Goal: Information Seeking & Learning: Check status

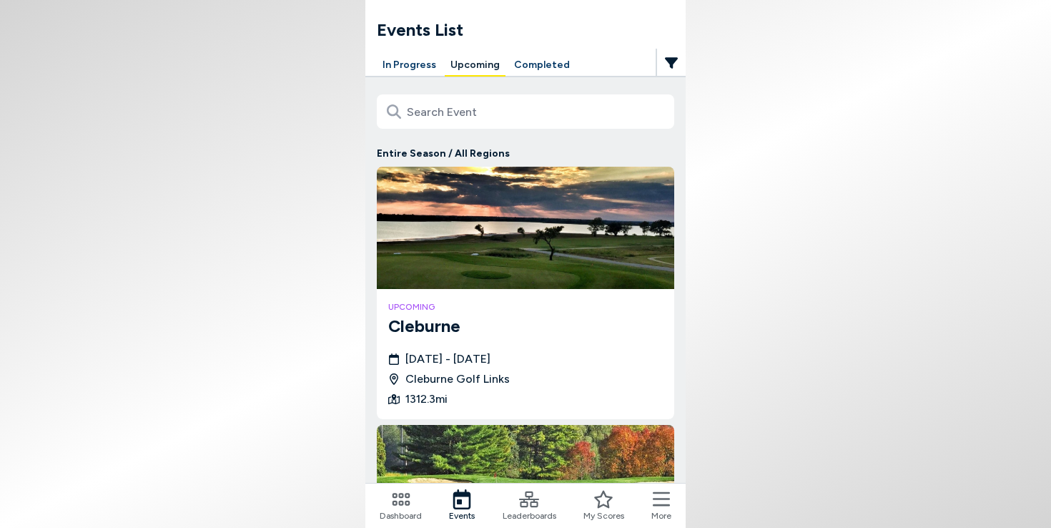
click at [509, 66] on button "Completed" at bounding box center [541, 65] width 67 height 22
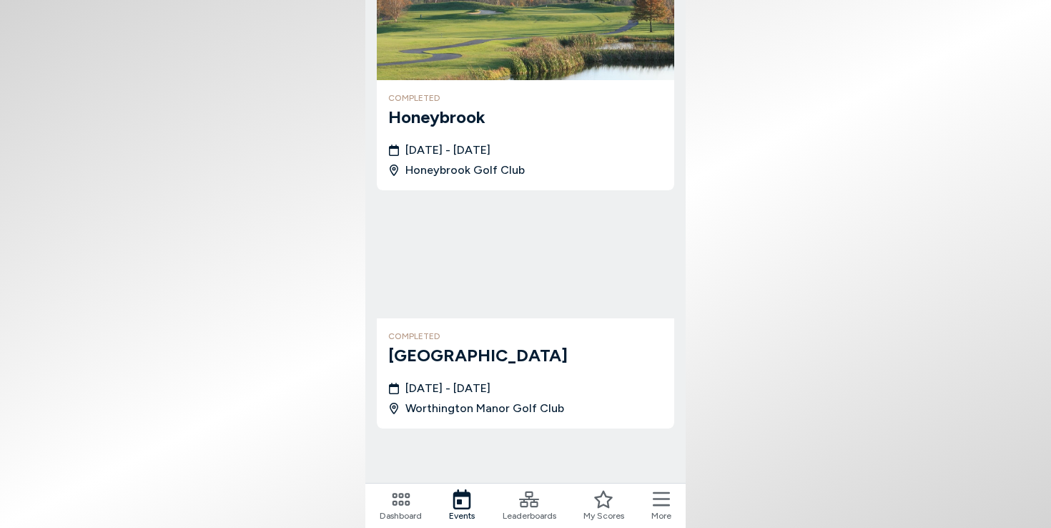
scroll to position [685, 0]
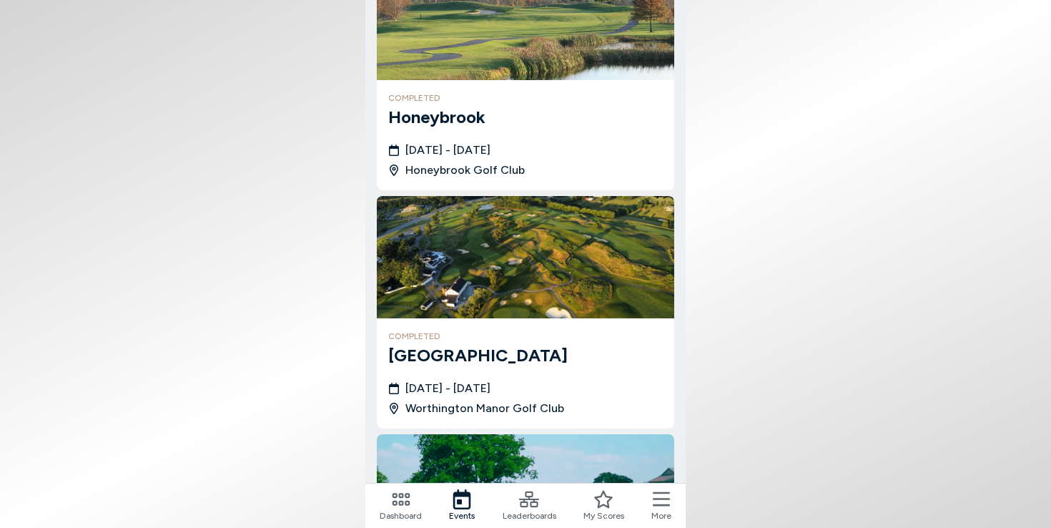
click at [426, 116] on h3 "Honeybrook" at bounding box center [525, 117] width 275 height 26
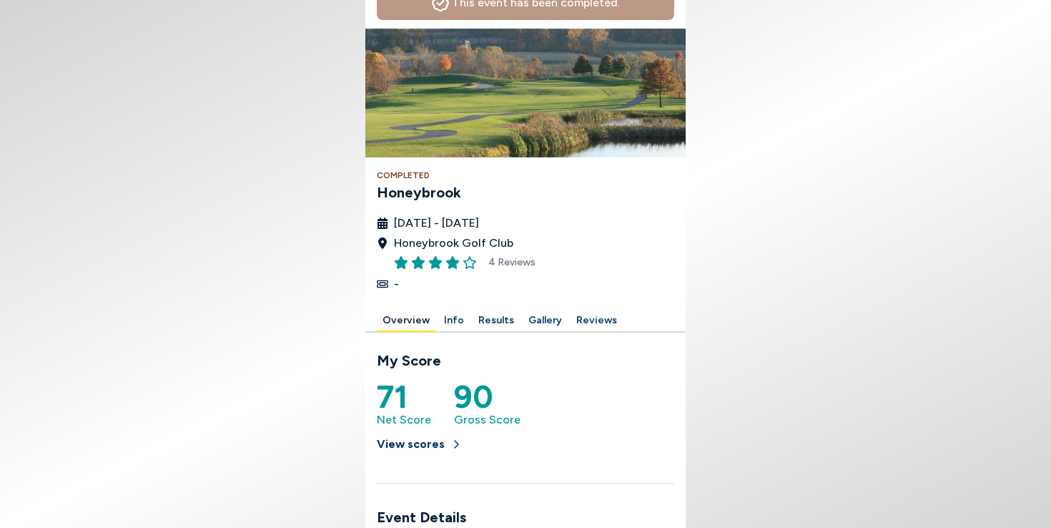
scroll to position [127, 0]
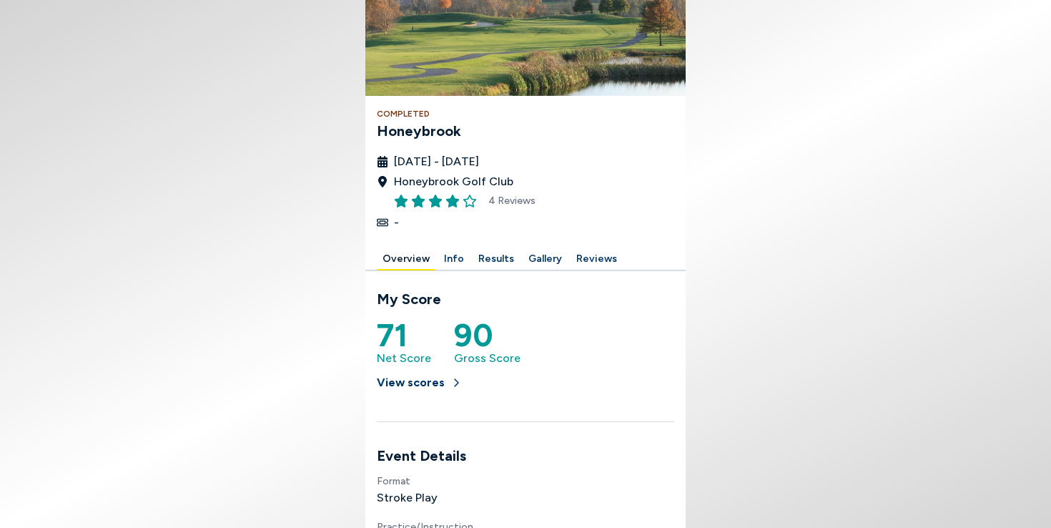
click at [483, 241] on div at bounding box center [525, 239] width 297 height 17
click at [484, 261] on button "Results" at bounding box center [496, 259] width 47 height 22
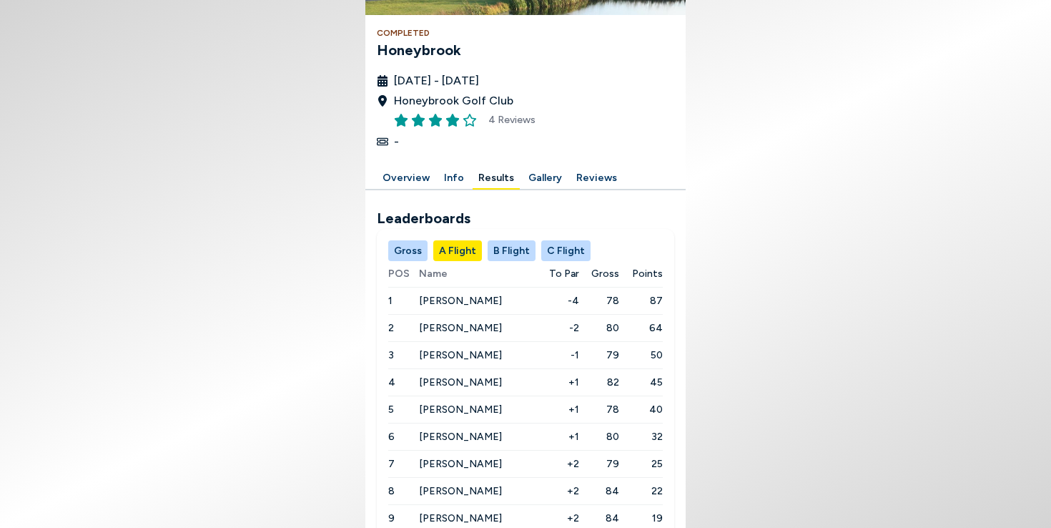
scroll to position [311, 0]
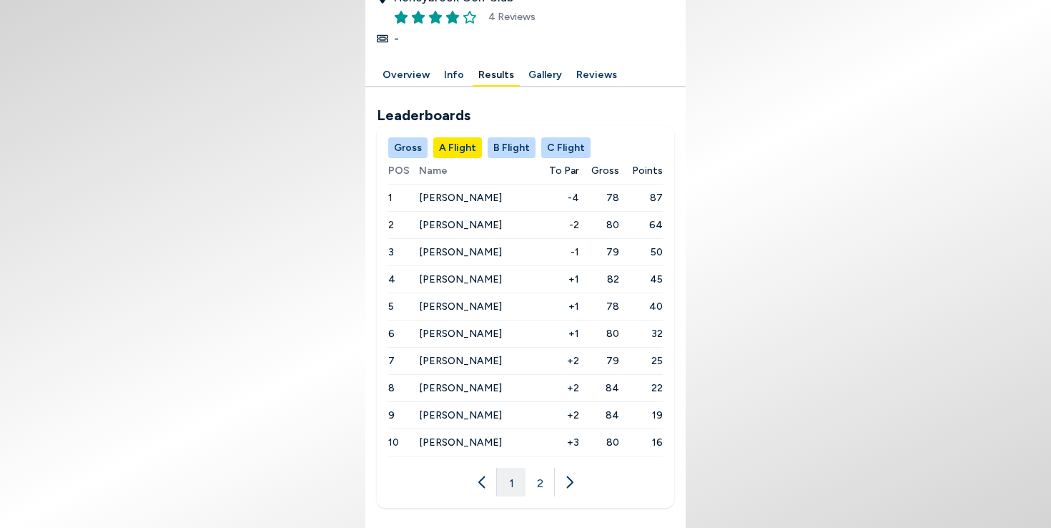
click at [508, 147] on button "B Flight" at bounding box center [512, 147] width 48 height 21
click at [549, 147] on button "C Flight" at bounding box center [565, 147] width 49 height 21
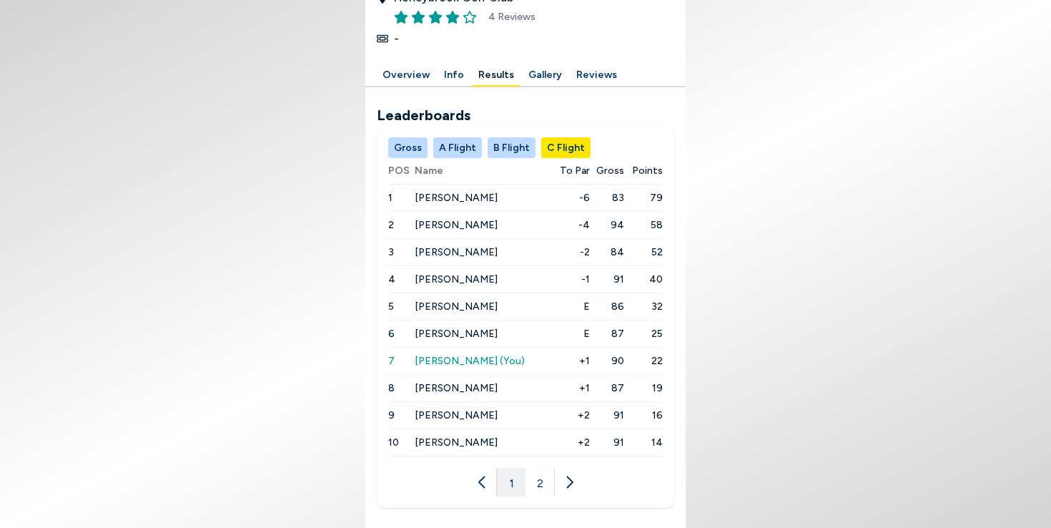
click at [444, 275] on span "[PERSON_NAME]" at bounding box center [456, 279] width 83 height 12
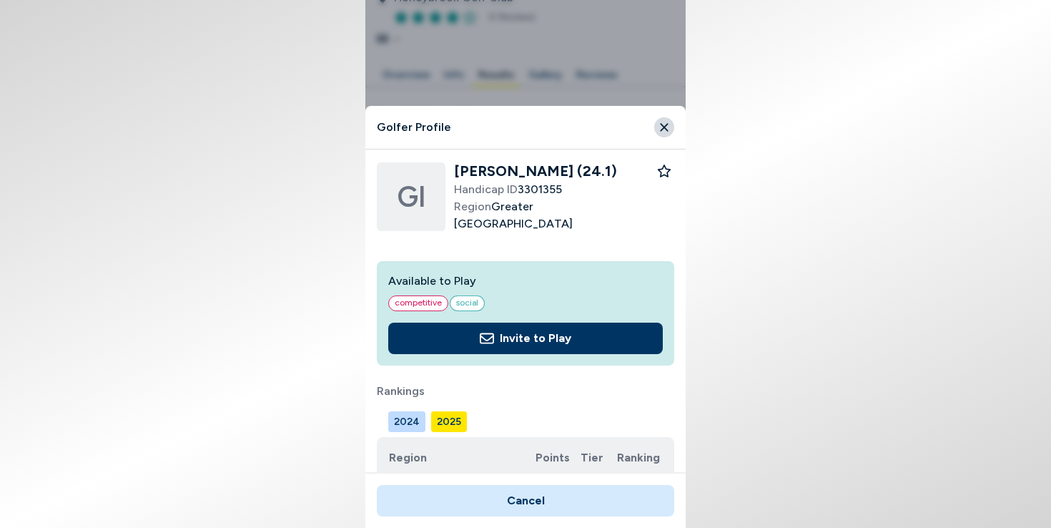
click at [664, 125] on icon "Close" at bounding box center [664, 127] width 13 height 13
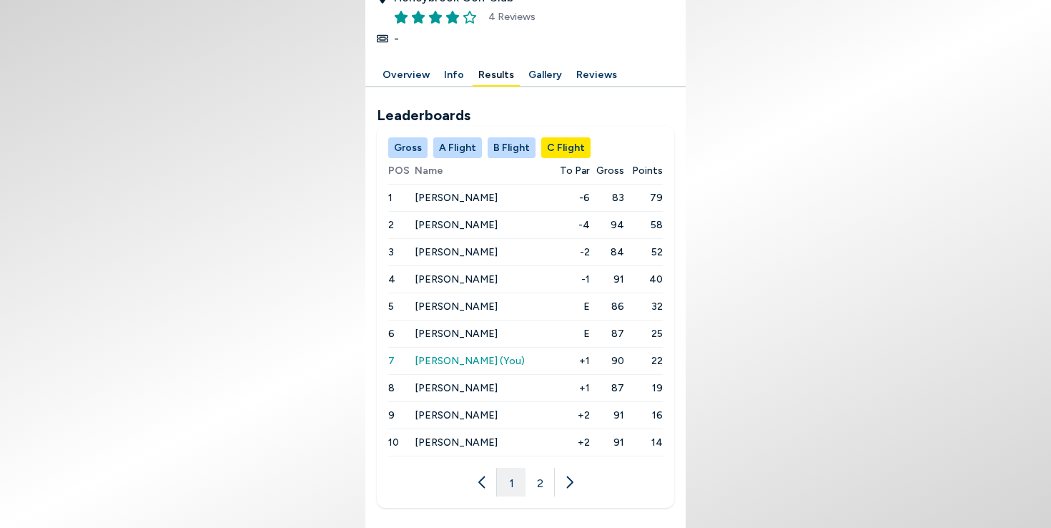
click at [444, 360] on span "[PERSON_NAME] (You)" at bounding box center [470, 361] width 110 height 12
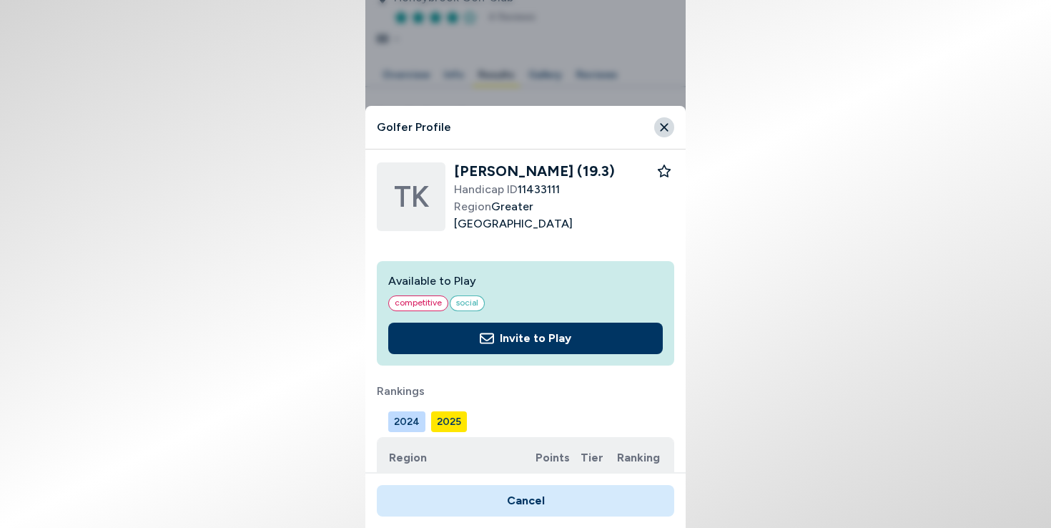
click at [664, 128] on icon "Close" at bounding box center [664, 127] width 8 height 8
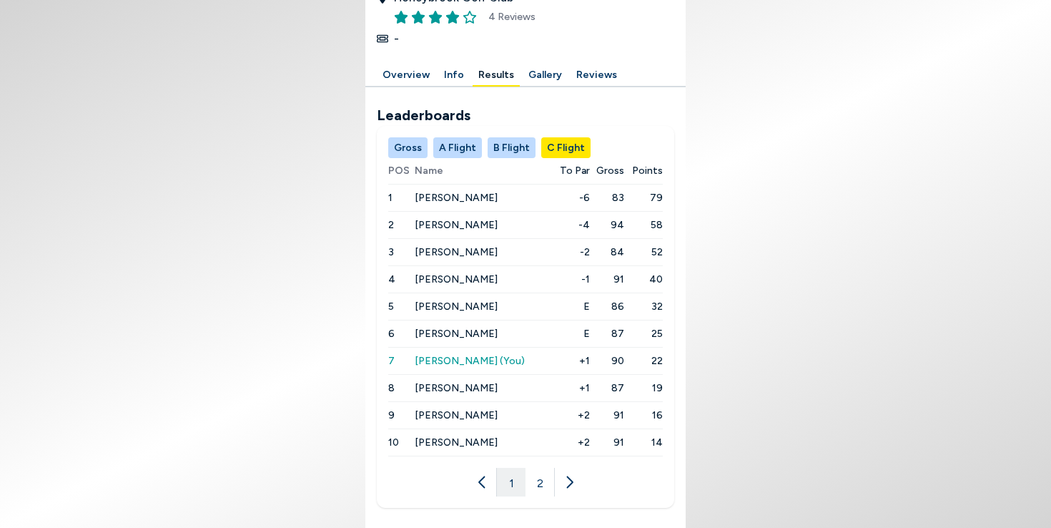
click at [508, 143] on button "B Flight" at bounding box center [512, 147] width 48 height 21
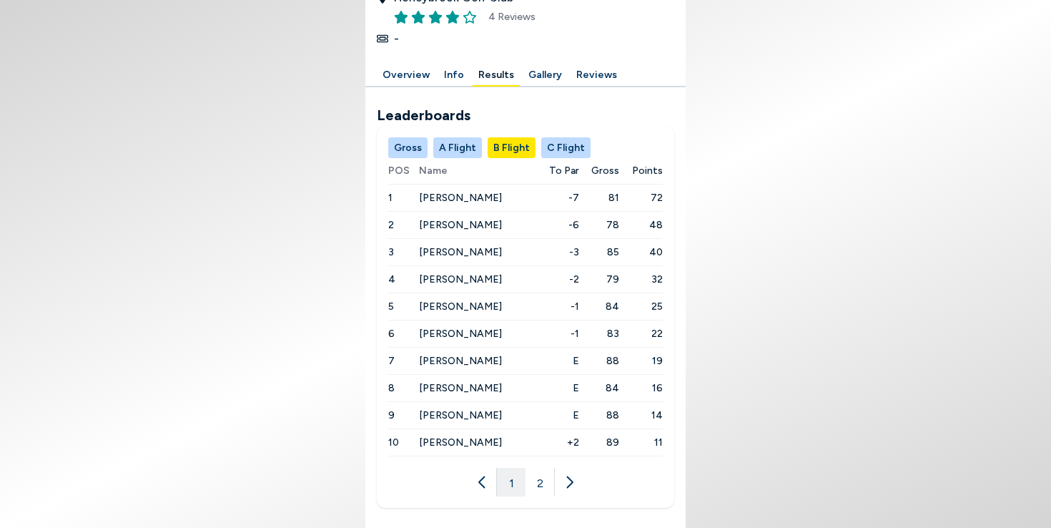
click at [442, 442] on span "[PERSON_NAME]" at bounding box center [460, 442] width 83 height 12
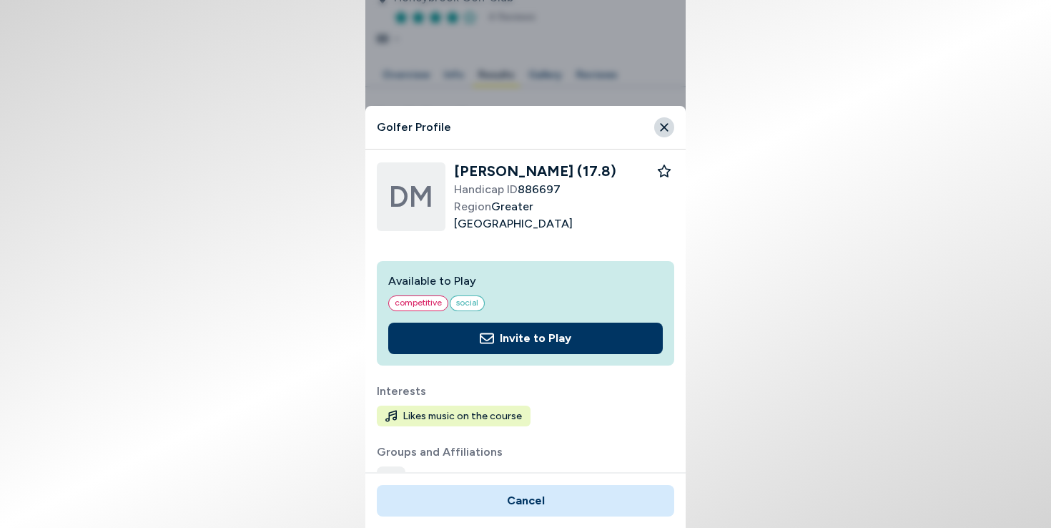
click at [669, 128] on icon "Close" at bounding box center [664, 127] width 13 height 13
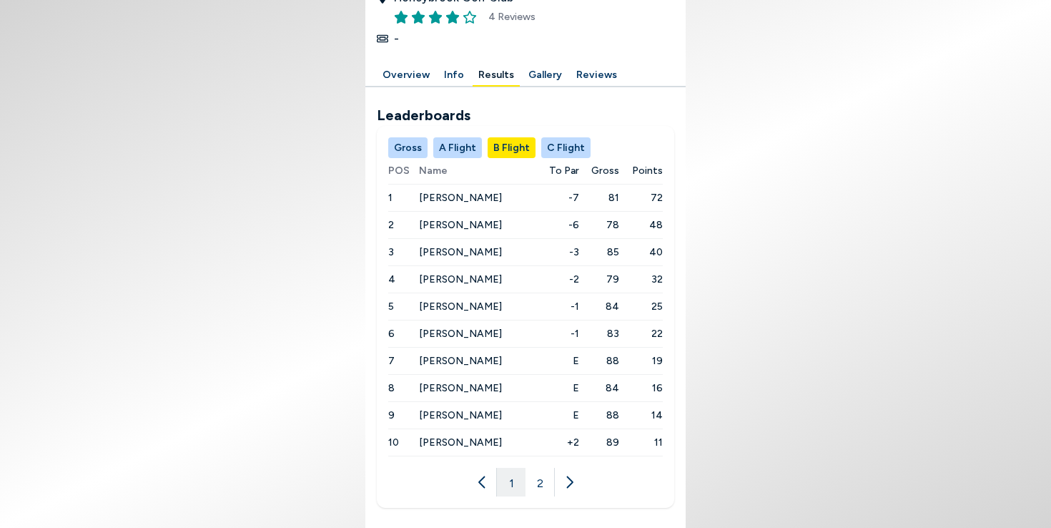
click at [474, 194] on span "[PERSON_NAME]" at bounding box center [460, 198] width 83 height 12
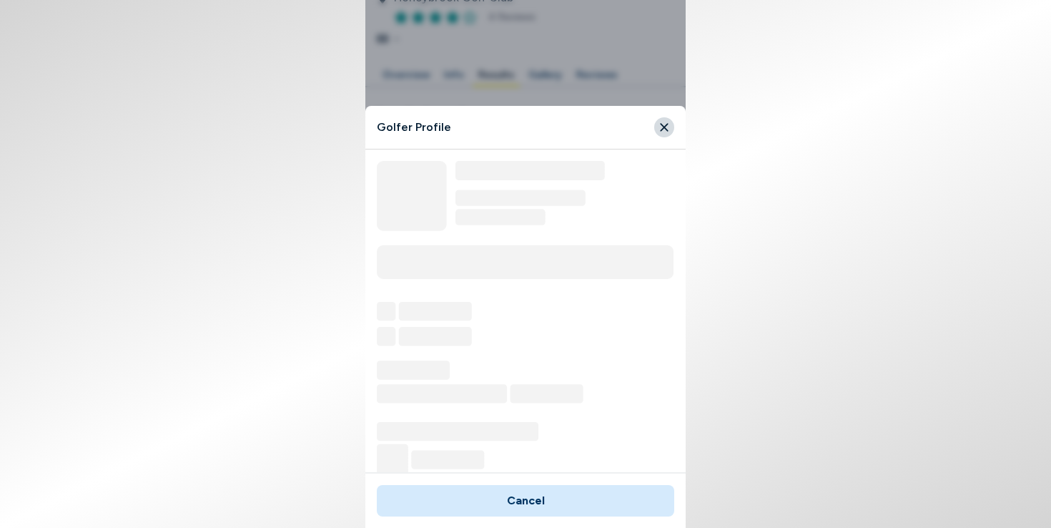
click at [661, 126] on icon "Close" at bounding box center [664, 127] width 13 height 13
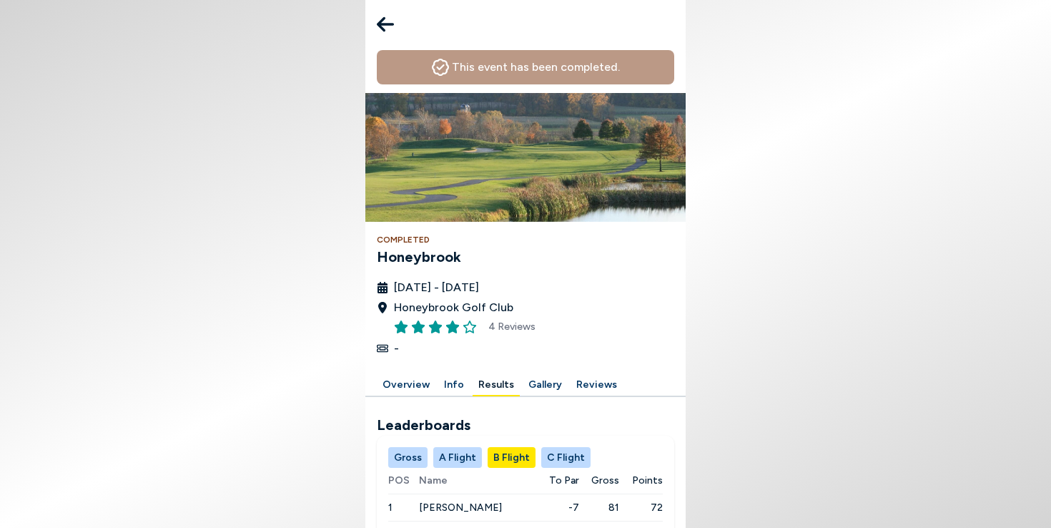
scroll to position [0, 0]
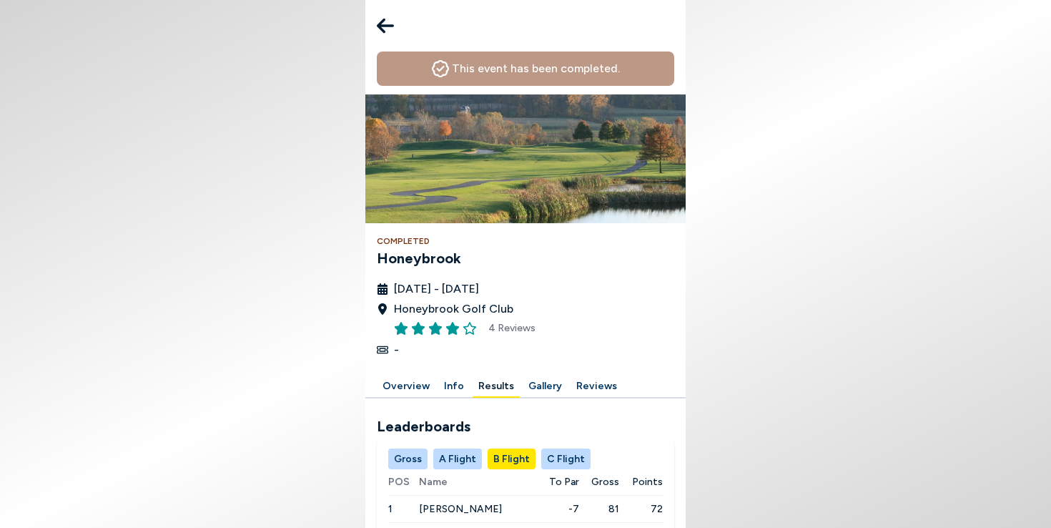
click at [390, 27] on icon at bounding box center [385, 25] width 17 height 29
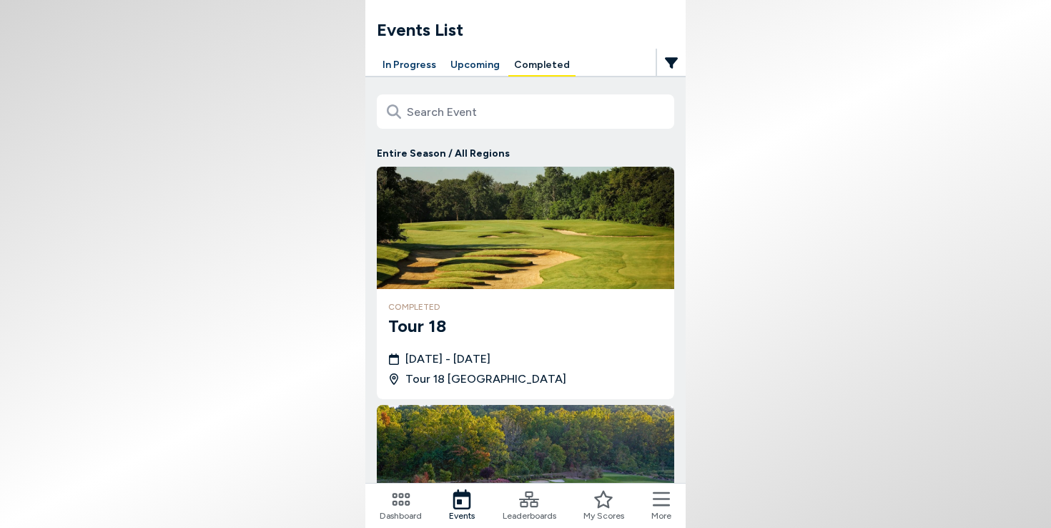
click at [526, 498] on icon at bounding box center [529, 499] width 20 height 20
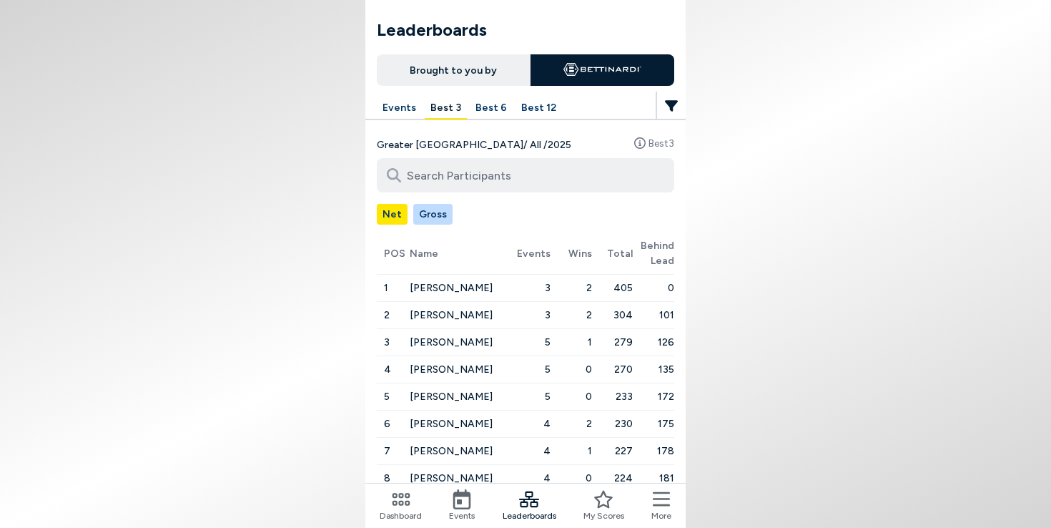
scroll to position [139, 0]
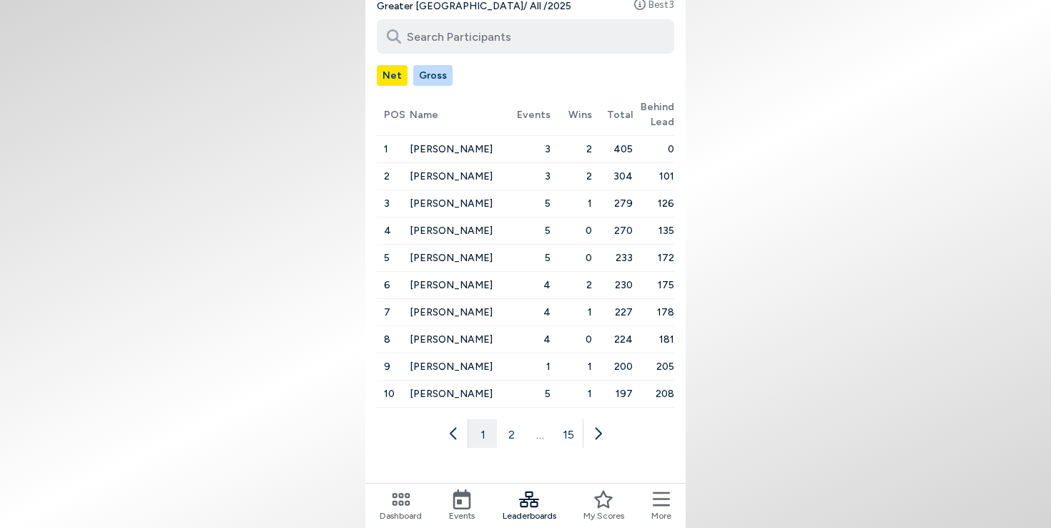
click at [508, 433] on button "2" at bounding box center [511, 433] width 29 height 29
click at [531, 436] on button "3" at bounding box center [525, 433] width 29 height 29
click at [537, 440] on button "4" at bounding box center [540, 433] width 29 height 29
click at [543, 438] on button "5" at bounding box center [540, 433] width 29 height 29
click at [556, 435] on button "6" at bounding box center [554, 433] width 29 height 29
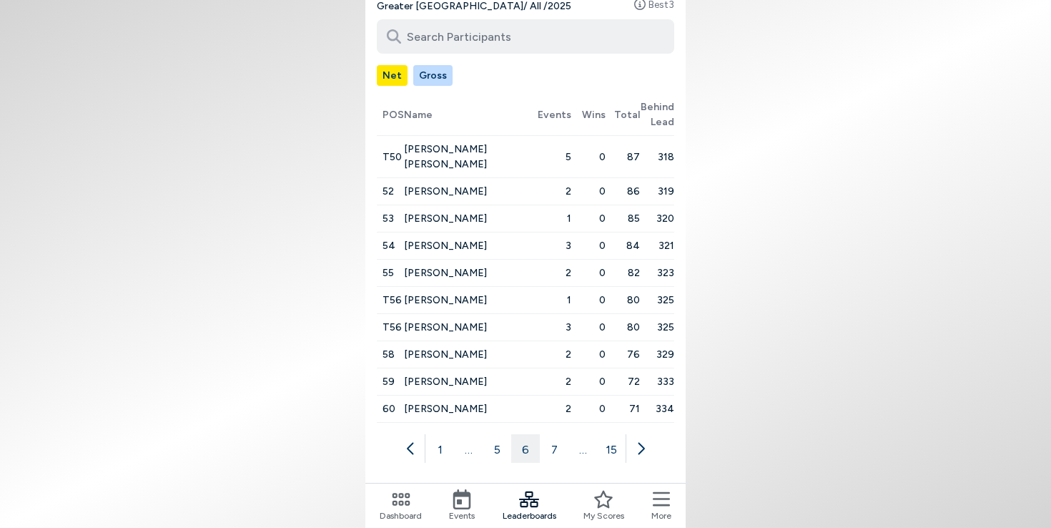
click at [559, 435] on button "7" at bounding box center [554, 448] width 29 height 29
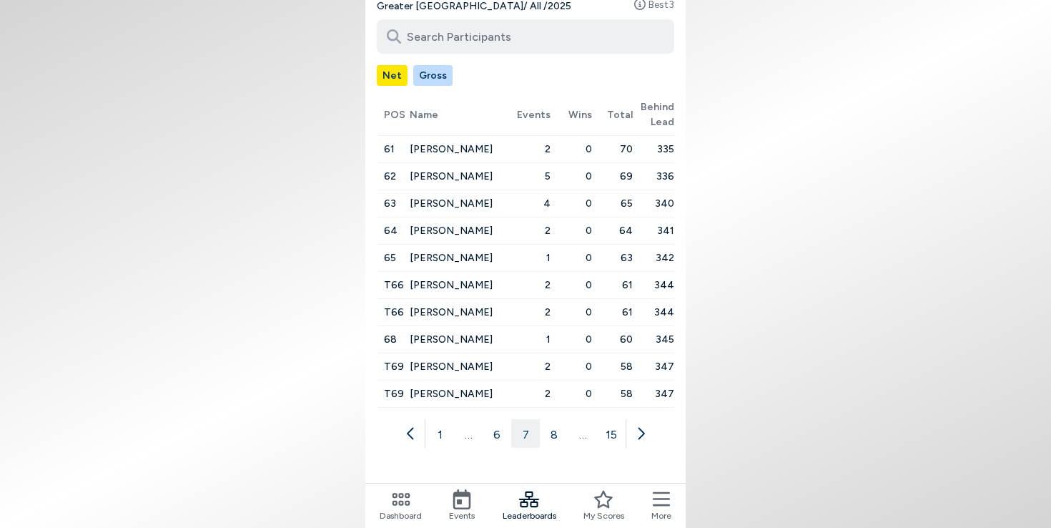
click at [560, 435] on button "8" at bounding box center [554, 433] width 29 height 29
click at [560, 435] on button "9" at bounding box center [554, 433] width 29 height 29
click at [437, 437] on button "1" at bounding box center [439, 433] width 29 height 29
click at [523, 434] on button "2" at bounding box center [525, 433] width 29 height 29
click at [541, 438] on button "3" at bounding box center [540, 433] width 29 height 29
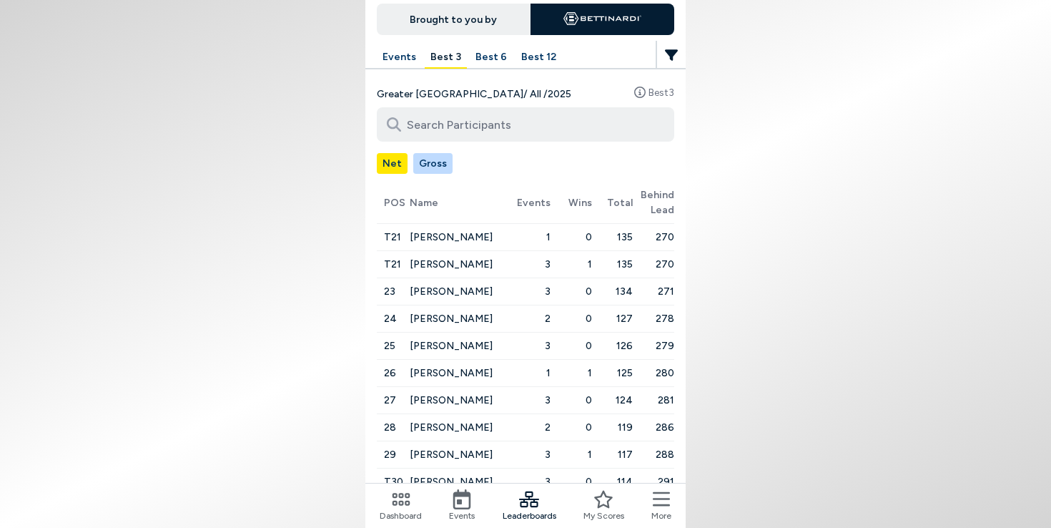
scroll to position [0, 0]
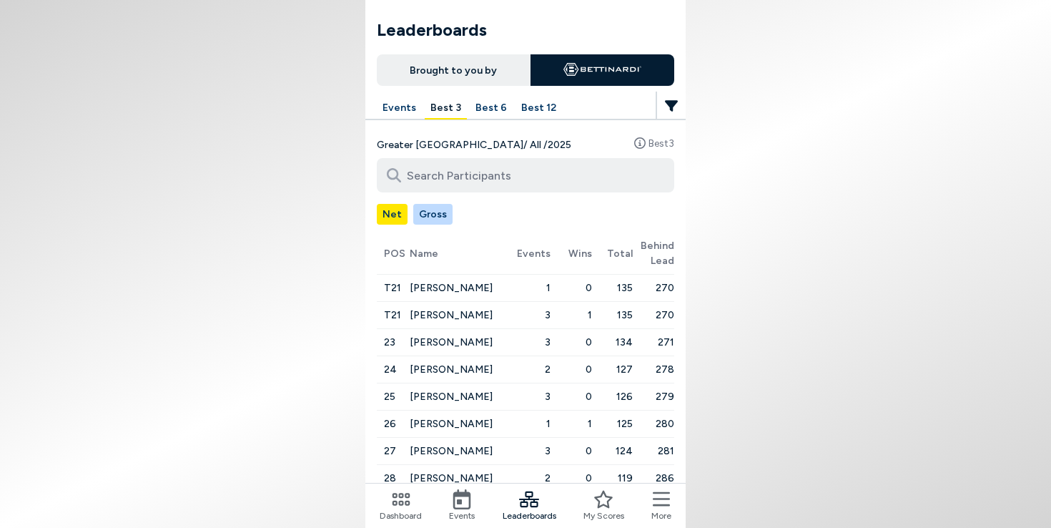
click at [485, 109] on button "Best 6" at bounding box center [491, 108] width 43 height 22
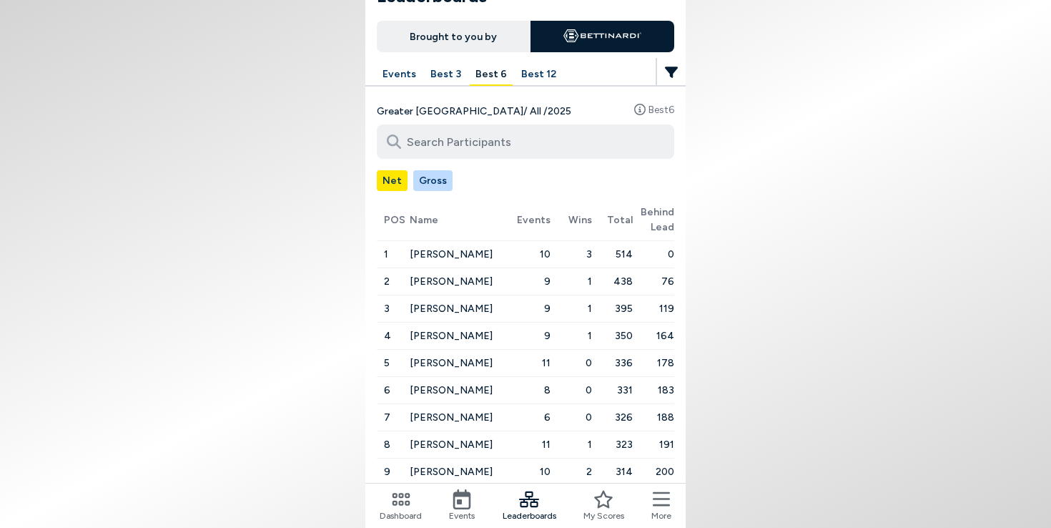
scroll to position [114, 0]
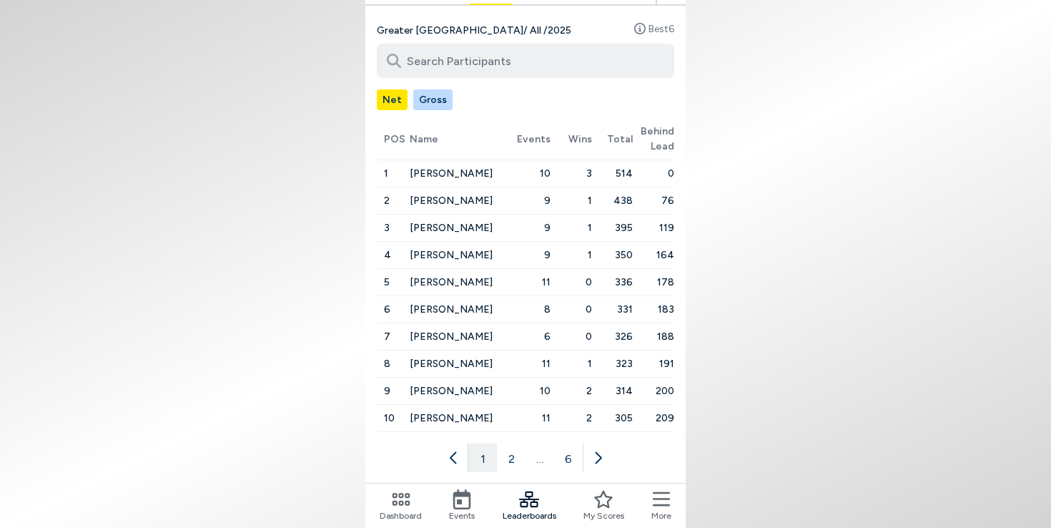
click at [518, 455] on button "2" at bounding box center [511, 457] width 29 height 29
click at [525, 455] on button "3" at bounding box center [525, 457] width 29 height 29
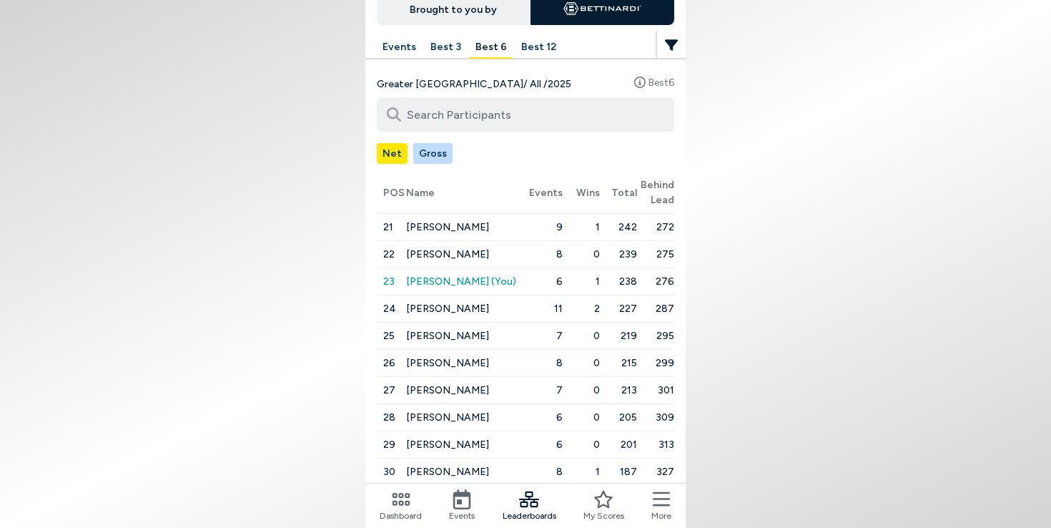
scroll to position [0, 0]
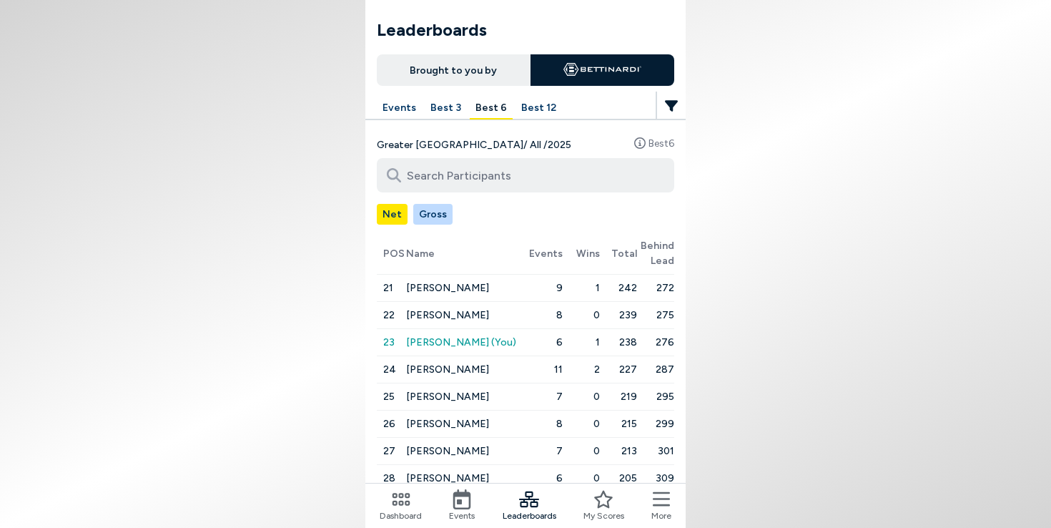
click at [408, 105] on button "Events" at bounding box center [399, 108] width 45 height 22
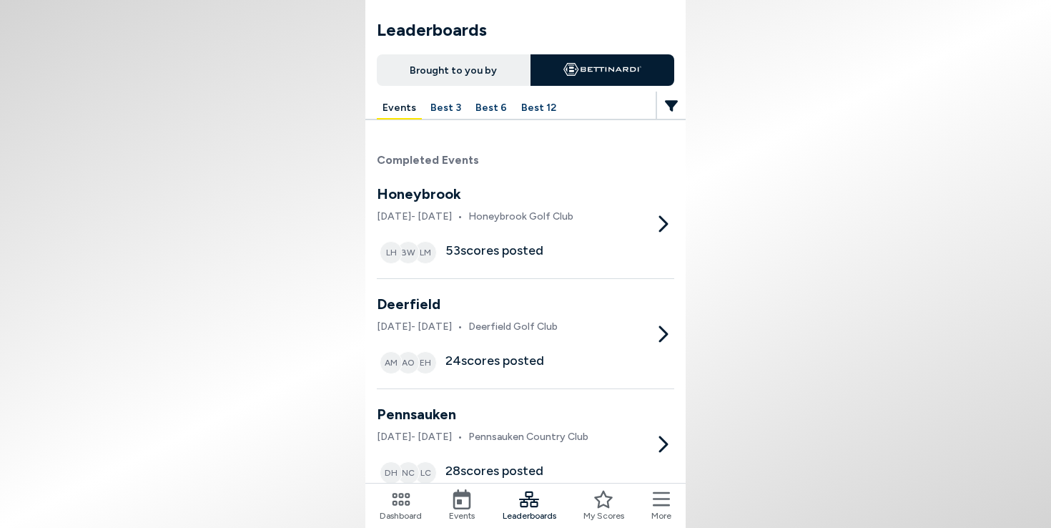
click at [528, 111] on button "Best 12" at bounding box center [539, 108] width 46 height 22
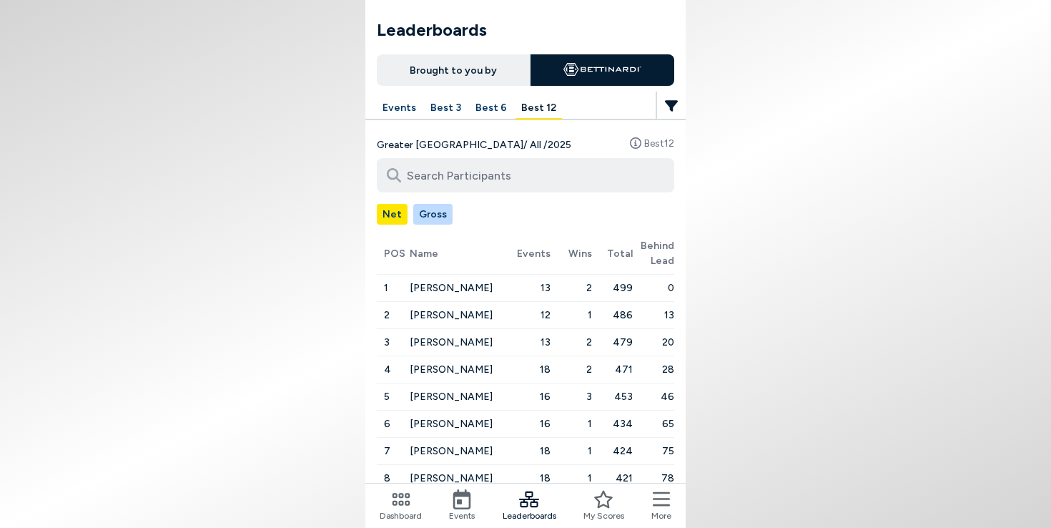
click at [395, 109] on button "Events" at bounding box center [399, 108] width 45 height 22
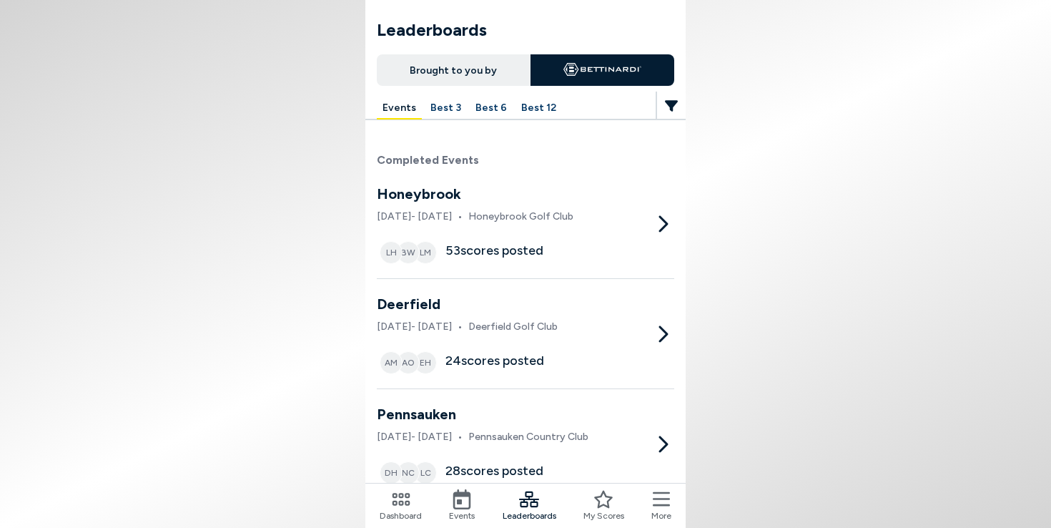
click at [479, 104] on button "Best 6" at bounding box center [491, 108] width 43 height 22
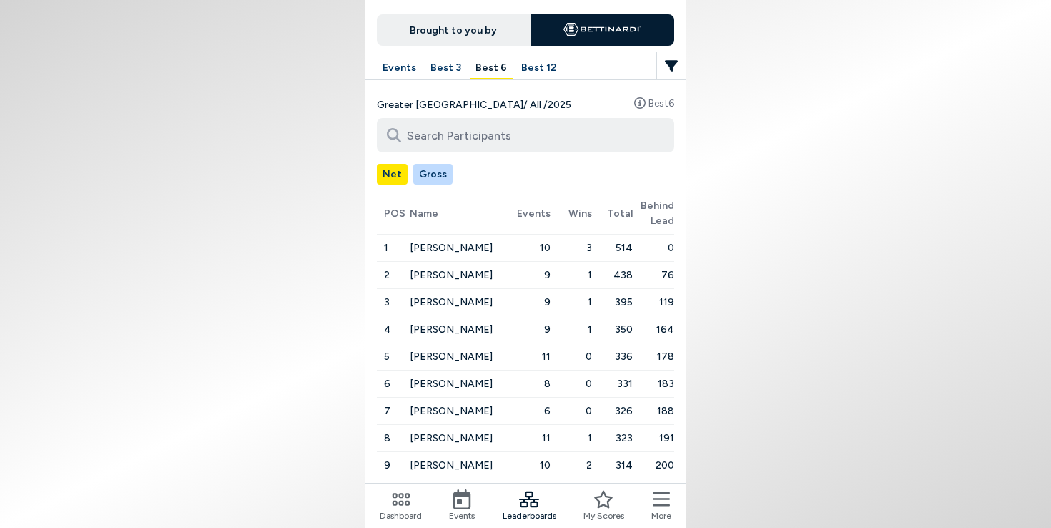
scroll to position [107, 0]
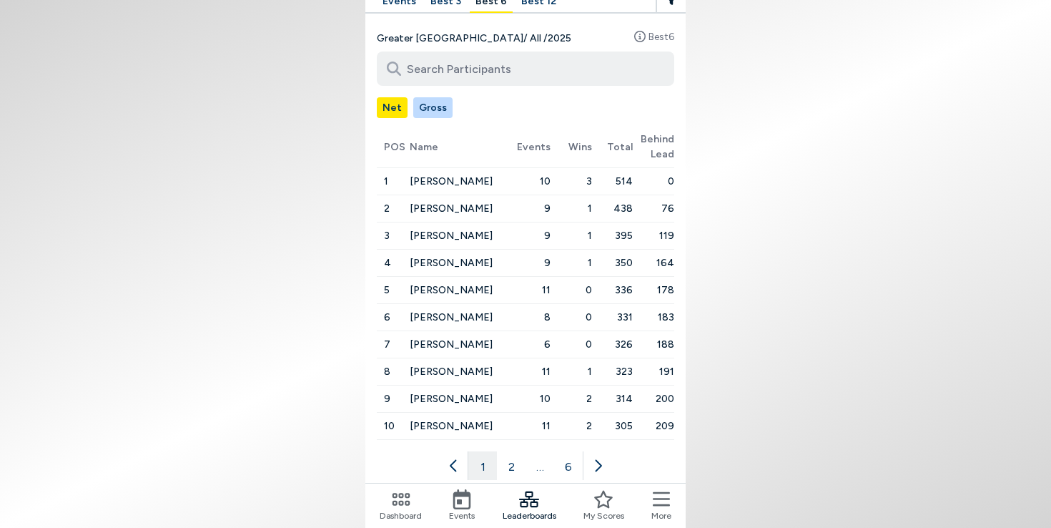
click at [512, 463] on button "2" at bounding box center [511, 465] width 29 height 29
click at [529, 465] on button "3" at bounding box center [525, 465] width 29 height 29
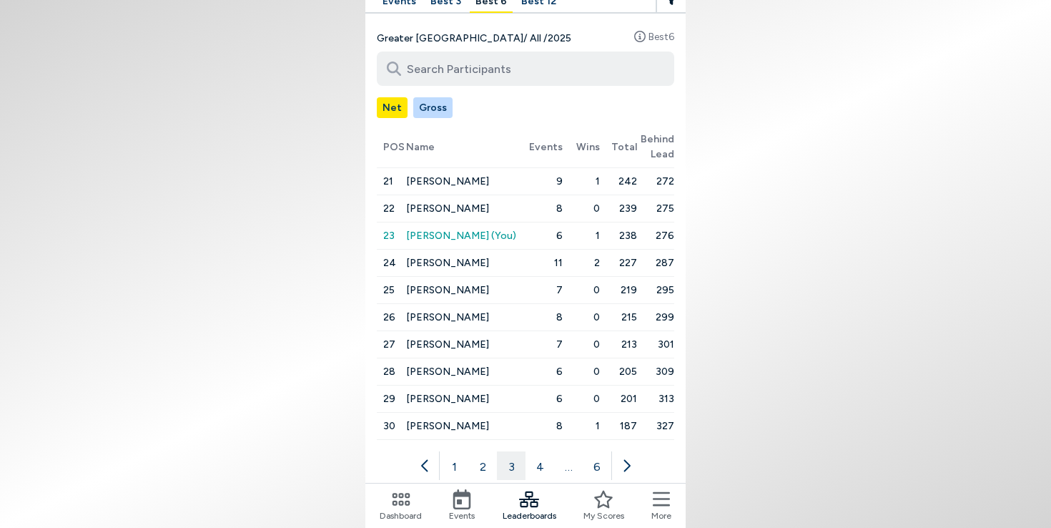
click at [551, 464] on button "4" at bounding box center [540, 465] width 29 height 29
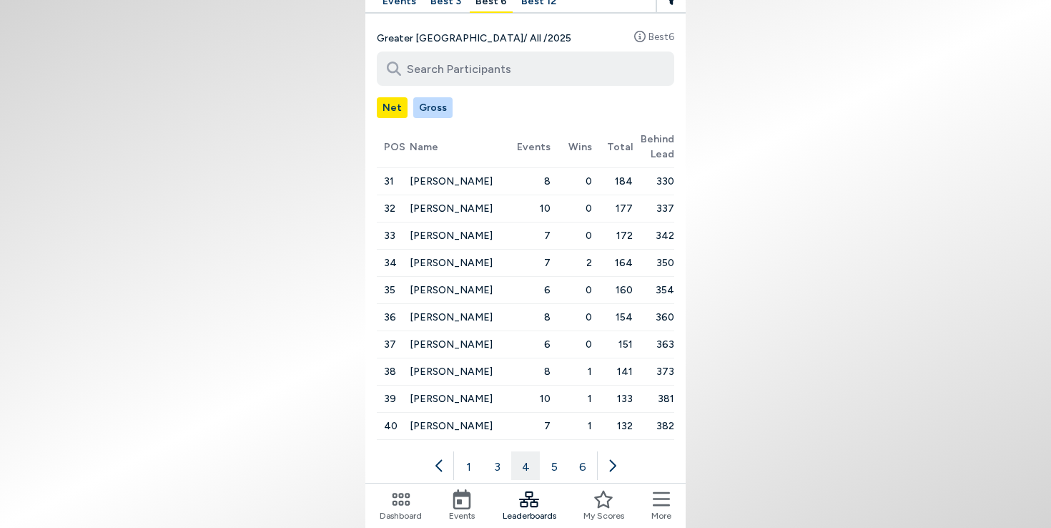
click at [551, 464] on button "5" at bounding box center [554, 465] width 29 height 29
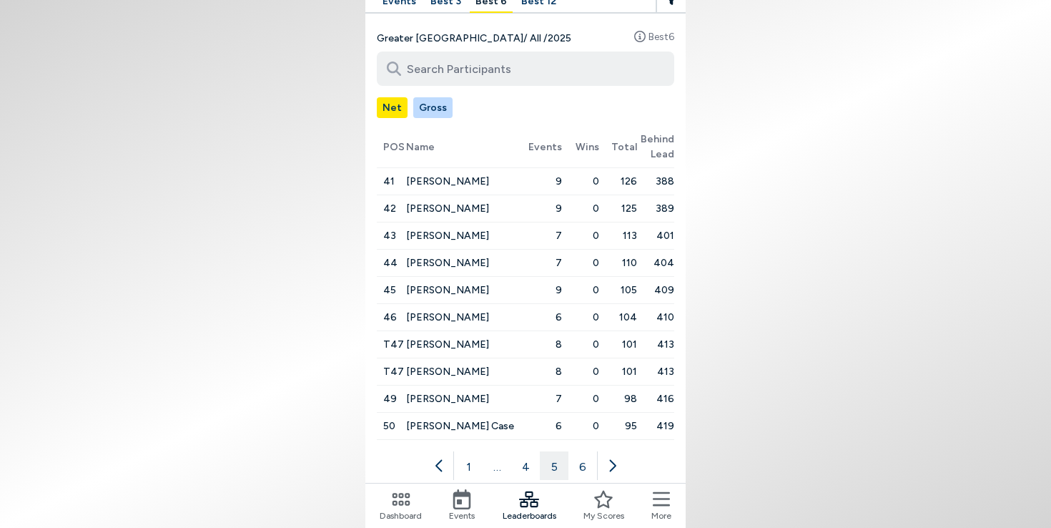
click at [517, 468] on button "4" at bounding box center [525, 465] width 29 height 29
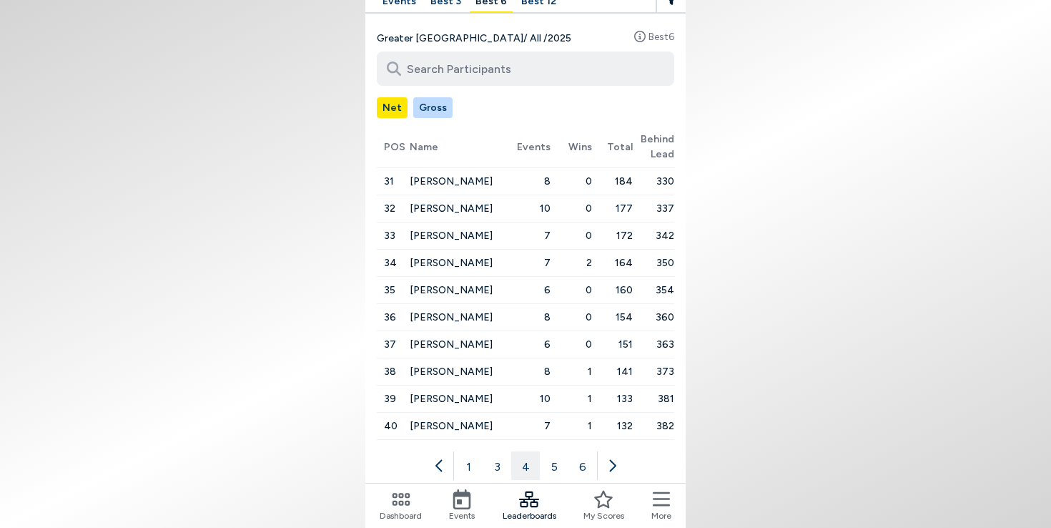
click at [502, 467] on button "3" at bounding box center [497, 465] width 29 height 29
